Goal: Information Seeking & Learning: Stay updated

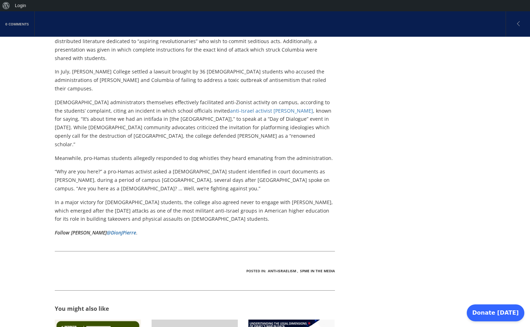
scroll to position [566, 0]
